Goal: Entertainment & Leisure: Consume media (video, audio)

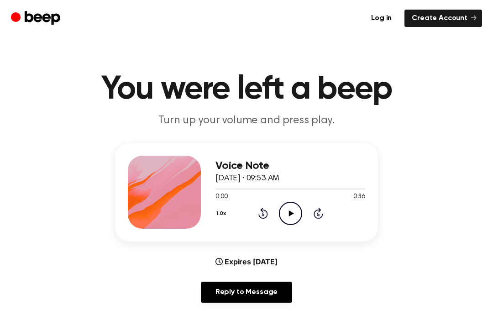
click at [289, 209] on icon "Play Audio" at bounding box center [290, 213] width 23 height 23
click at [480, 312] on main "You were left a beep Turn up your volume and press play. Voice Note October 4, …" at bounding box center [246, 294] width 493 height 589
click at [295, 212] on icon "Play Audio" at bounding box center [290, 213] width 23 height 23
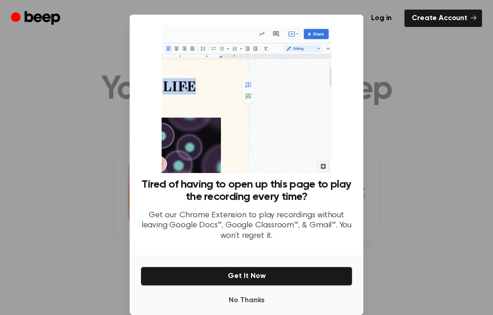
click at [301, 275] on button "Get It Now" at bounding box center [247, 276] width 212 height 19
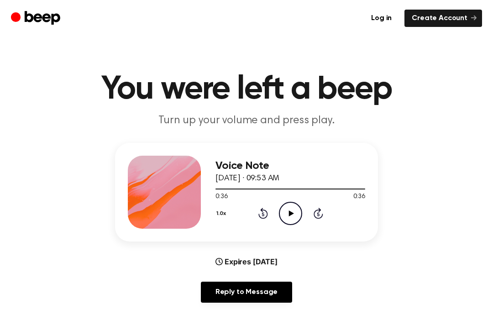
click at [469, 189] on div "Voice Note October 4, 2024 · 09:53 AM 0:36 0:36 Your browser does not support t…" at bounding box center [246, 226] width 471 height 167
click at [299, 210] on icon "Play Audio" at bounding box center [290, 213] width 23 height 23
click at [296, 209] on icon "Play Audio" at bounding box center [290, 213] width 23 height 23
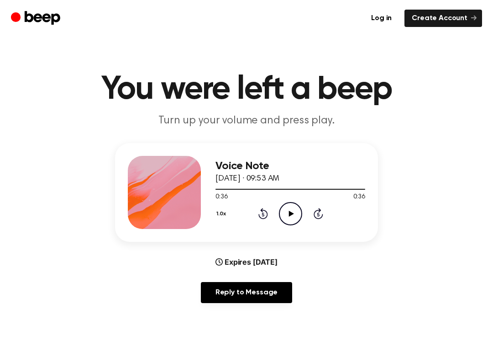
scroll to position [23, 0]
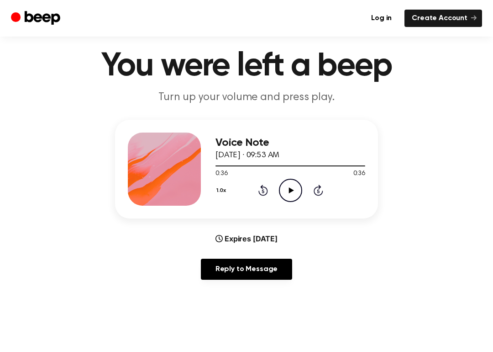
click at [290, 185] on icon "Play Audio" at bounding box center [290, 190] width 23 height 23
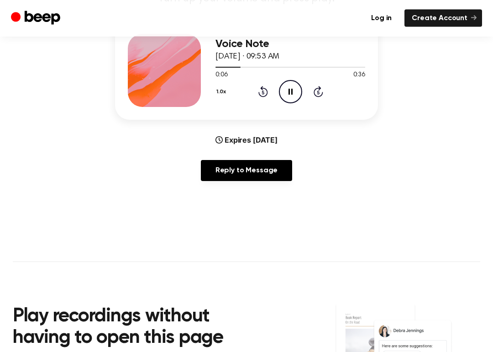
scroll to position [122, 0]
click at [299, 93] on icon "Play Audio" at bounding box center [290, 91] width 23 height 23
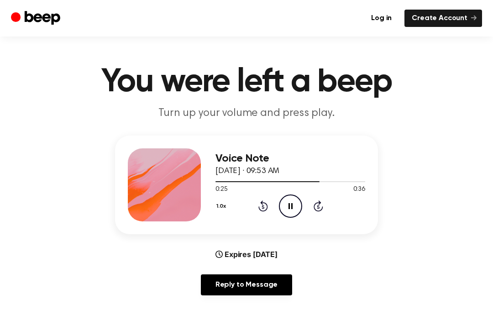
scroll to position [5, 0]
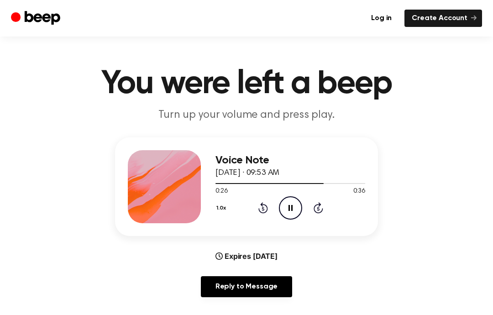
click at [250, 168] on div "Voice Note October 4, 2024 · 09:53 AM" at bounding box center [291, 166] width 150 height 25
click at [262, 193] on div "0:26 0:36" at bounding box center [291, 192] width 150 height 10
click at [254, 207] on div "1.0x Rewind 5 seconds Pause Audio Skip 5 seconds" at bounding box center [291, 207] width 150 height 23
click at [297, 204] on icon "Pause Audio" at bounding box center [290, 207] width 23 height 23
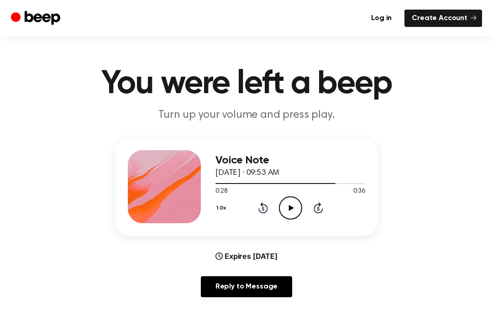
click at [278, 200] on div "1.0x Rewind 5 seconds Play Audio Skip 5 seconds" at bounding box center [291, 207] width 150 height 23
